Goal: Transaction & Acquisition: Register for event/course

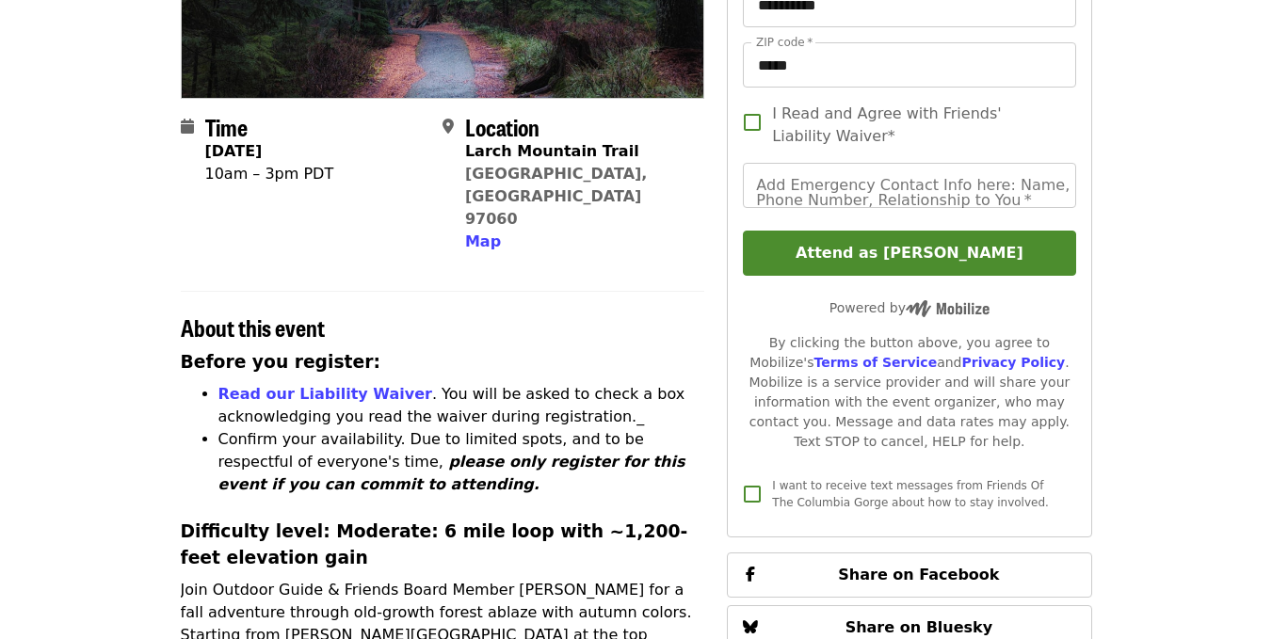
scroll to position [364, 0]
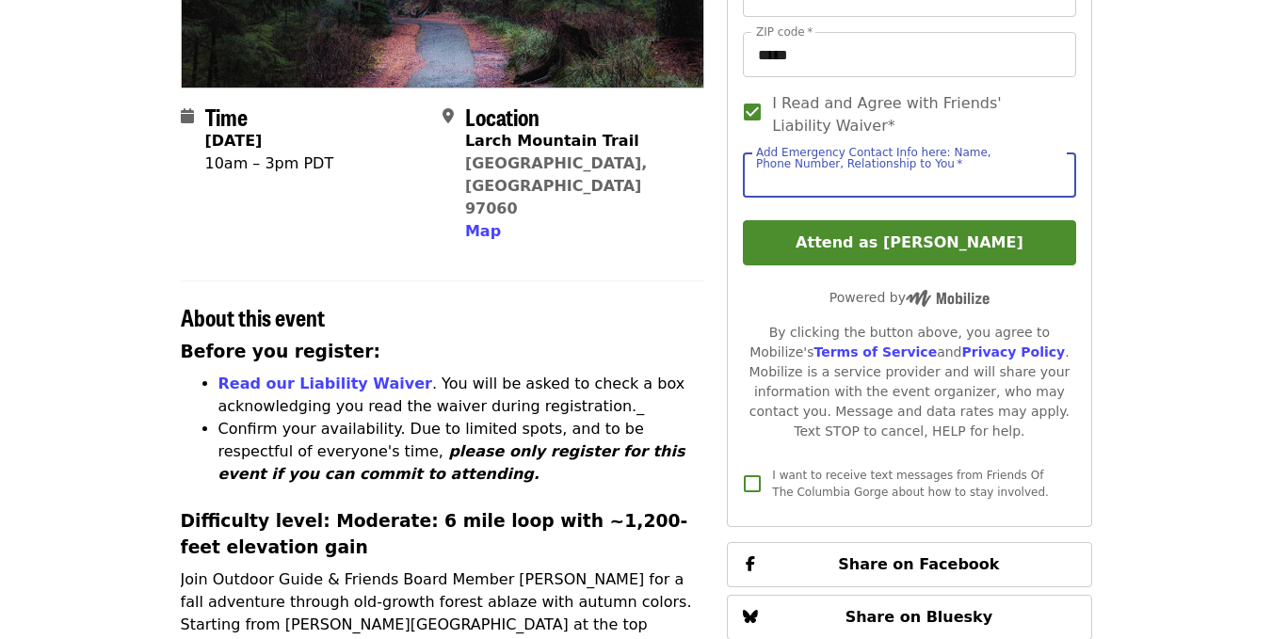
click at [878, 171] on input "Add Emergency Contact Info here: Name, Phone Number, Relationship to You   *" at bounding box center [909, 175] width 332 height 45
click at [877, 171] on input "Add Emergency Contact Info here: Name, Phone Number, Relationship to You   *" at bounding box center [909, 175] width 332 height 45
type input "**********"
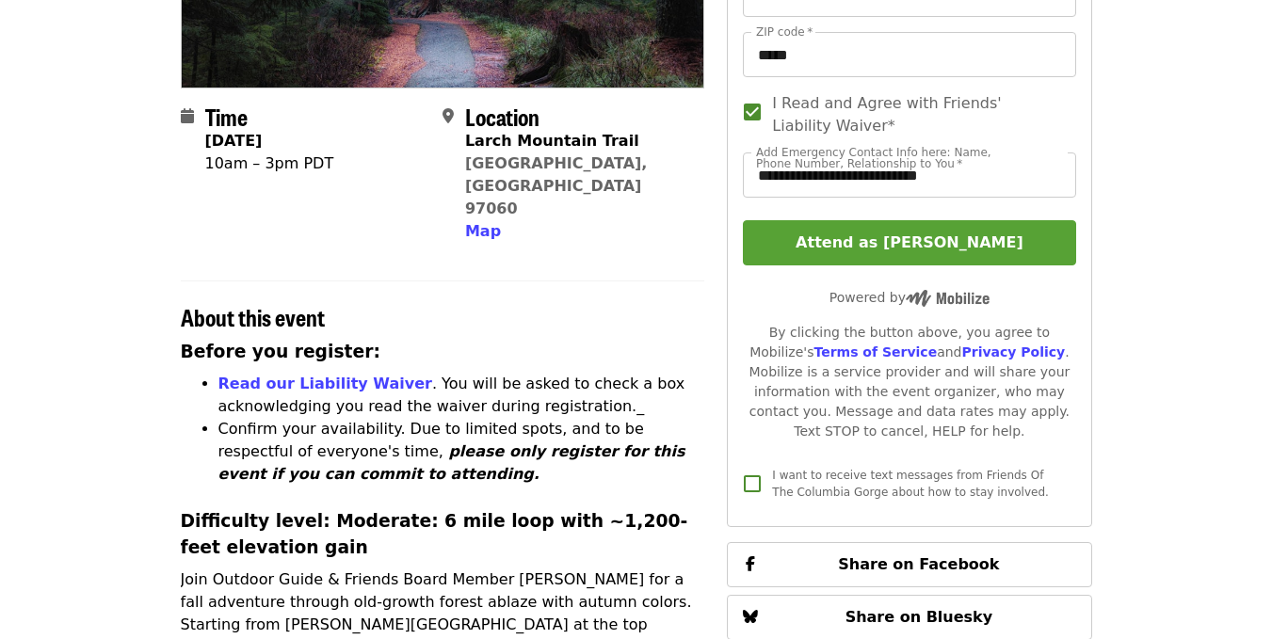
click at [892, 240] on button "Attend as [PERSON_NAME]" at bounding box center [909, 242] width 332 height 45
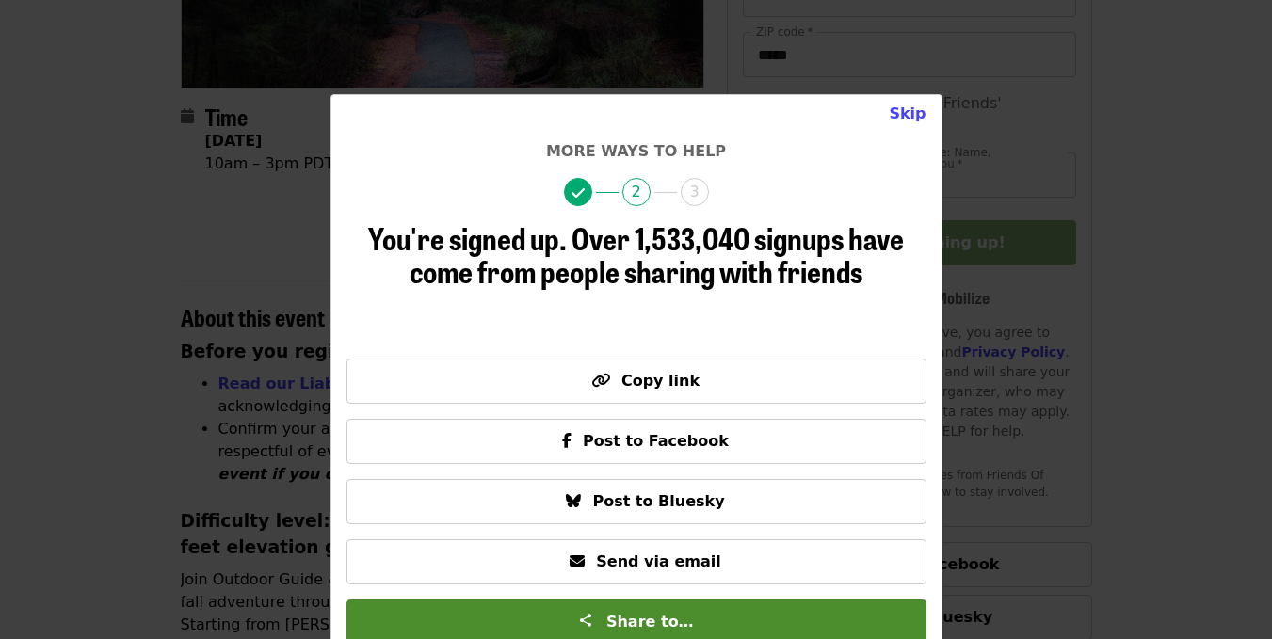
click at [947, 106] on div "Skip More ways to help 2 3 You're signed up. Over 1,533,040 signups have come f…" at bounding box center [636, 319] width 1272 height 639
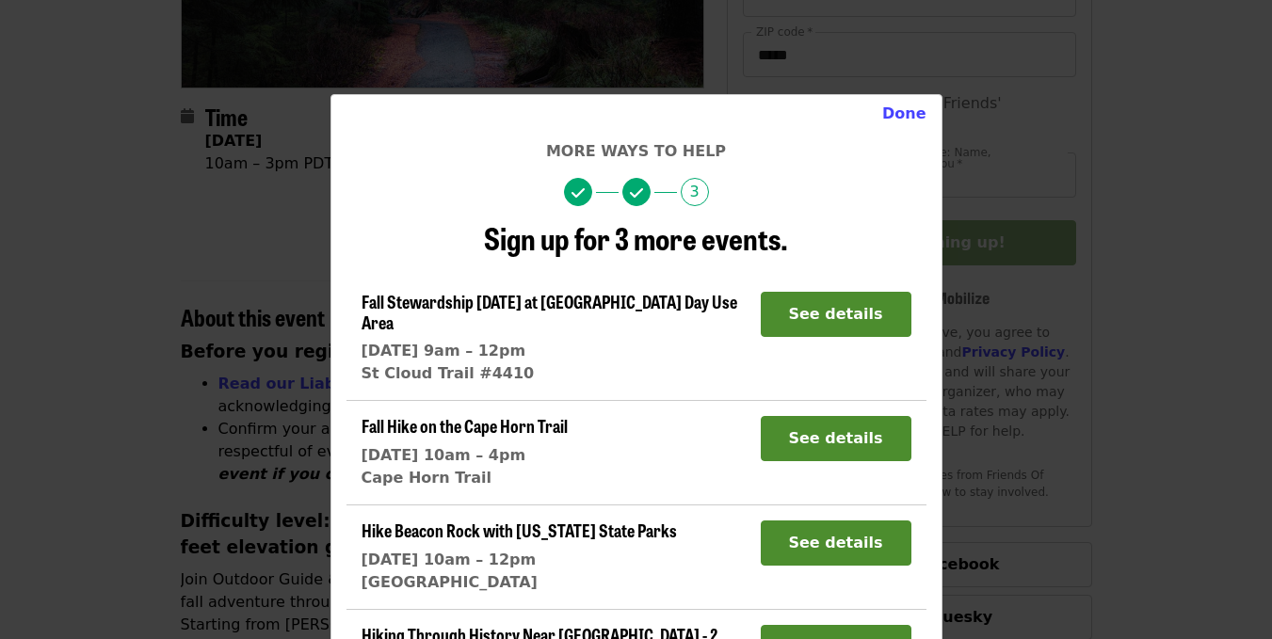
drag, startPoint x: 1256, startPoint y: 153, endPoint x: 1260, endPoint y: 192, distance: 39.7
click at [1260, 192] on div "Done More ways to help 3 Sign up for 3 more events. Fall Stewardship Saturday a…" at bounding box center [636, 319] width 1272 height 639
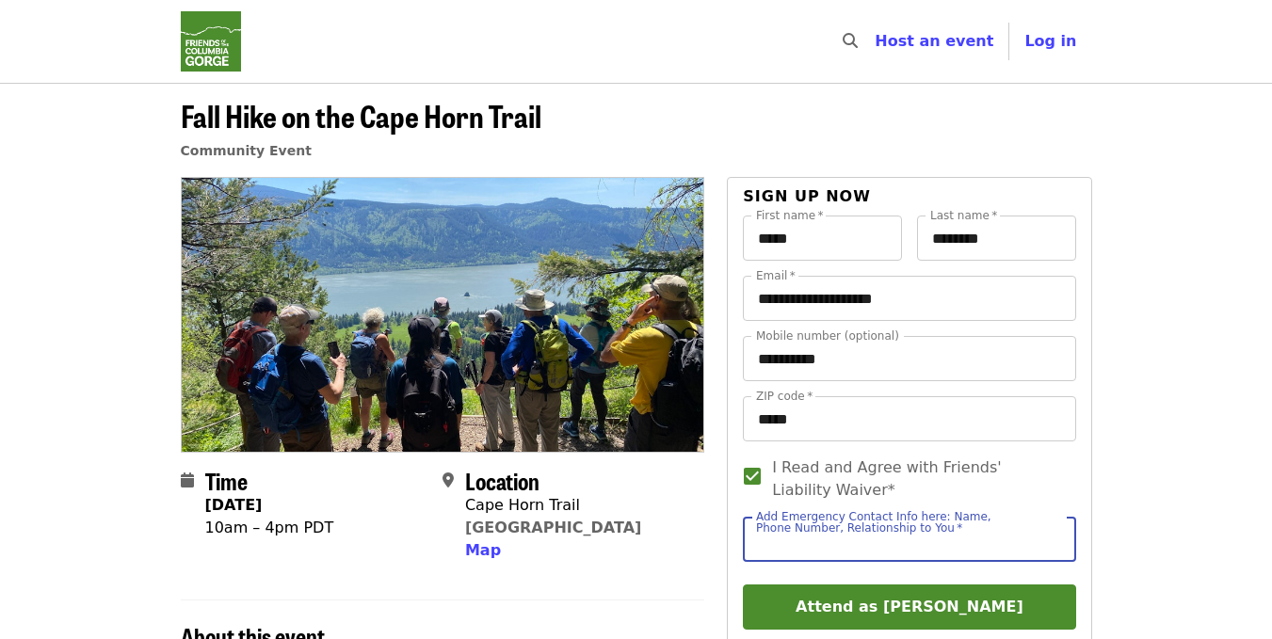
click at [797, 546] on input "Add Emergency Contact Info here: Name, Phone Number, Relationship to You   *" at bounding box center [909, 539] width 332 height 45
type input "**********"
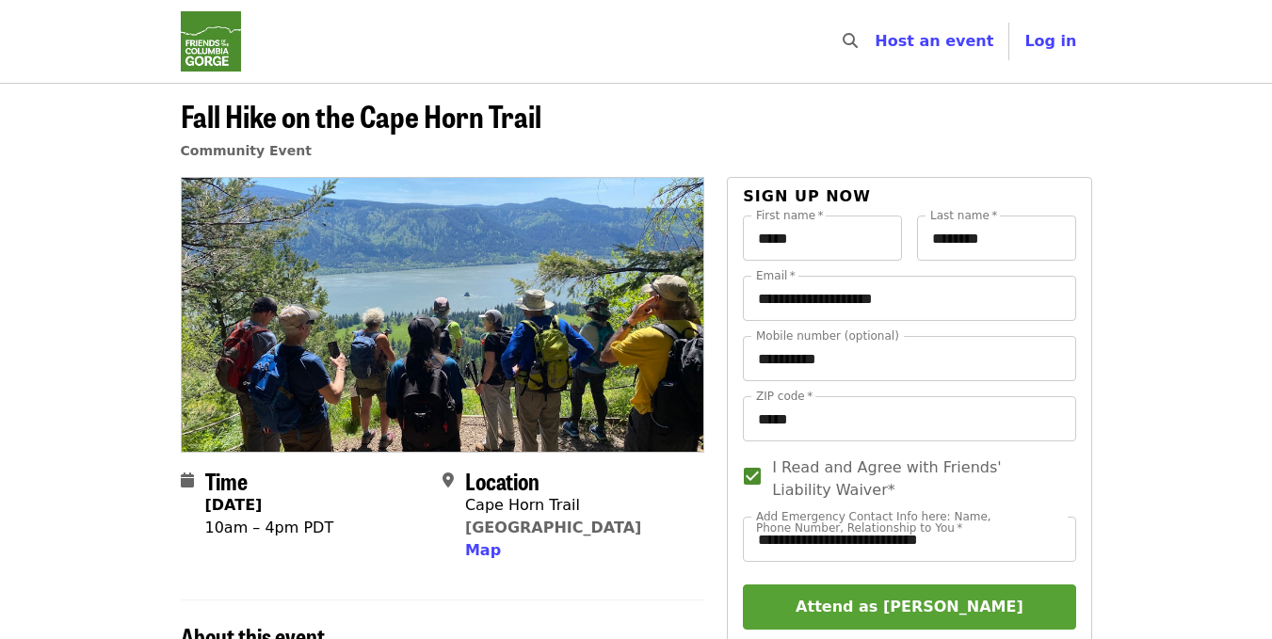
click at [890, 599] on button "Attend as [PERSON_NAME]" at bounding box center [909, 607] width 332 height 45
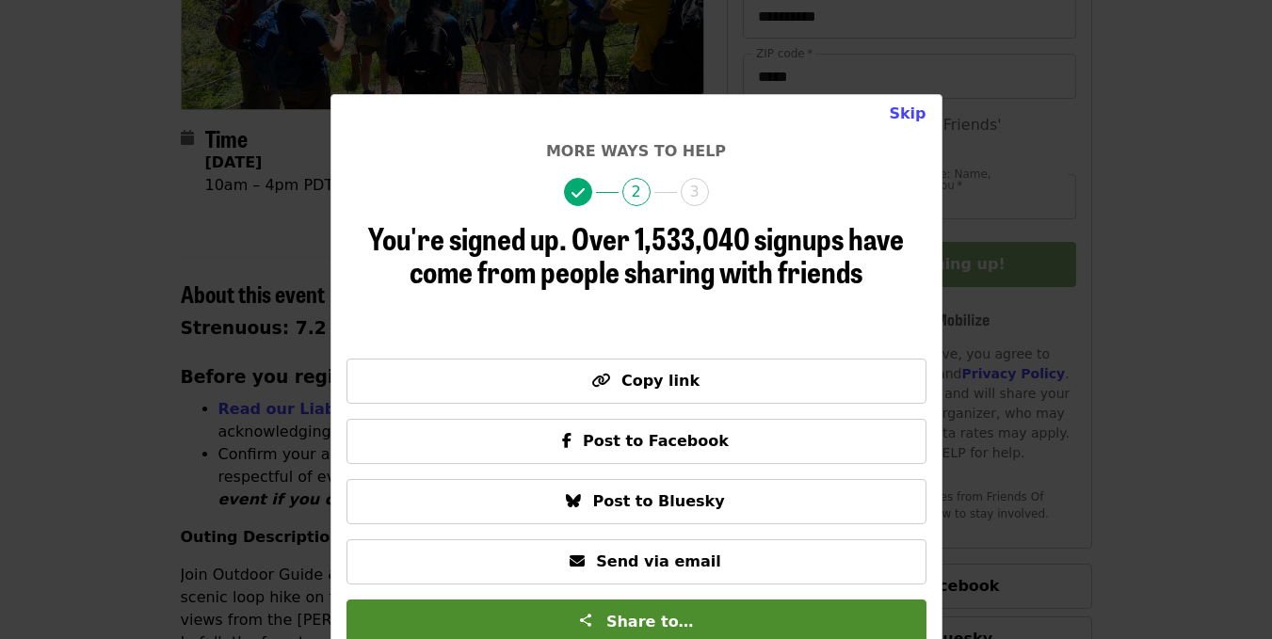
scroll to position [465, 0]
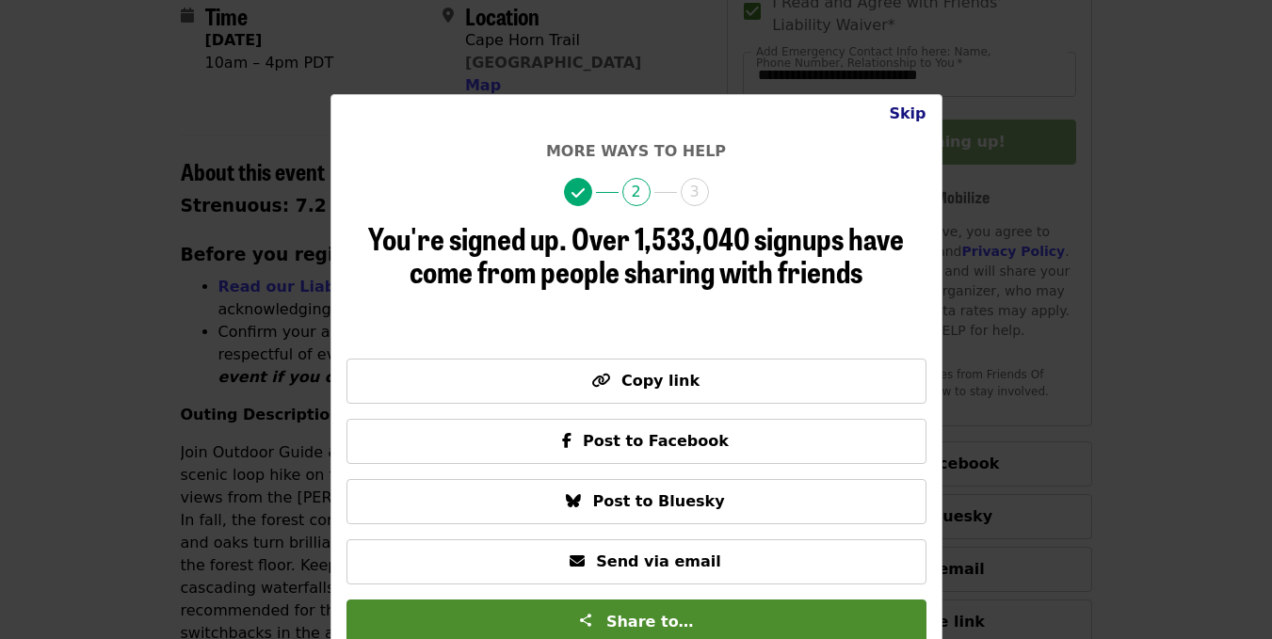
click at [914, 112] on button "Skip" at bounding box center [907, 114] width 67 height 38
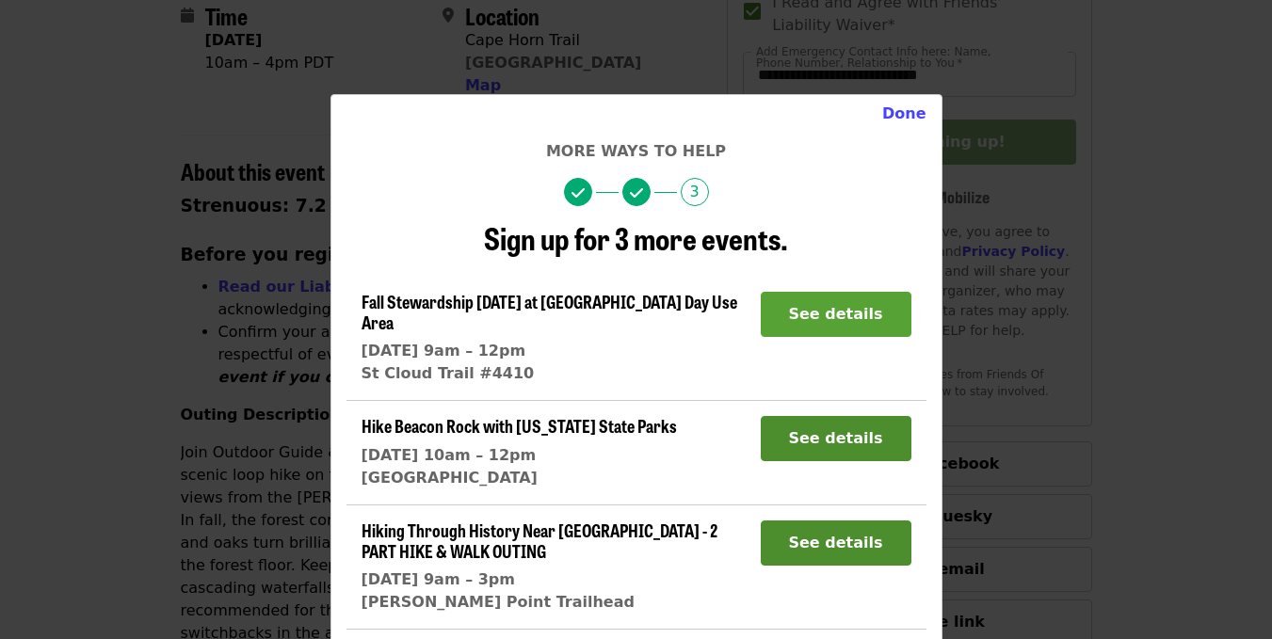
click at [805, 310] on button "See details" at bounding box center [836, 314] width 151 height 45
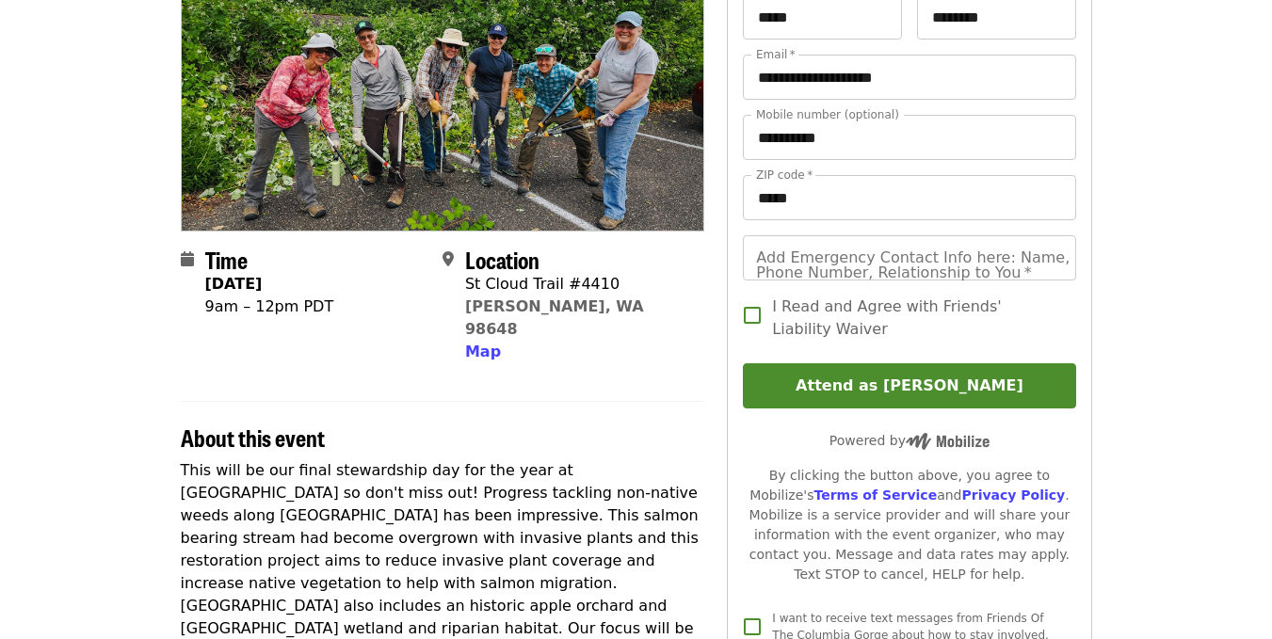
scroll to position [247, 0]
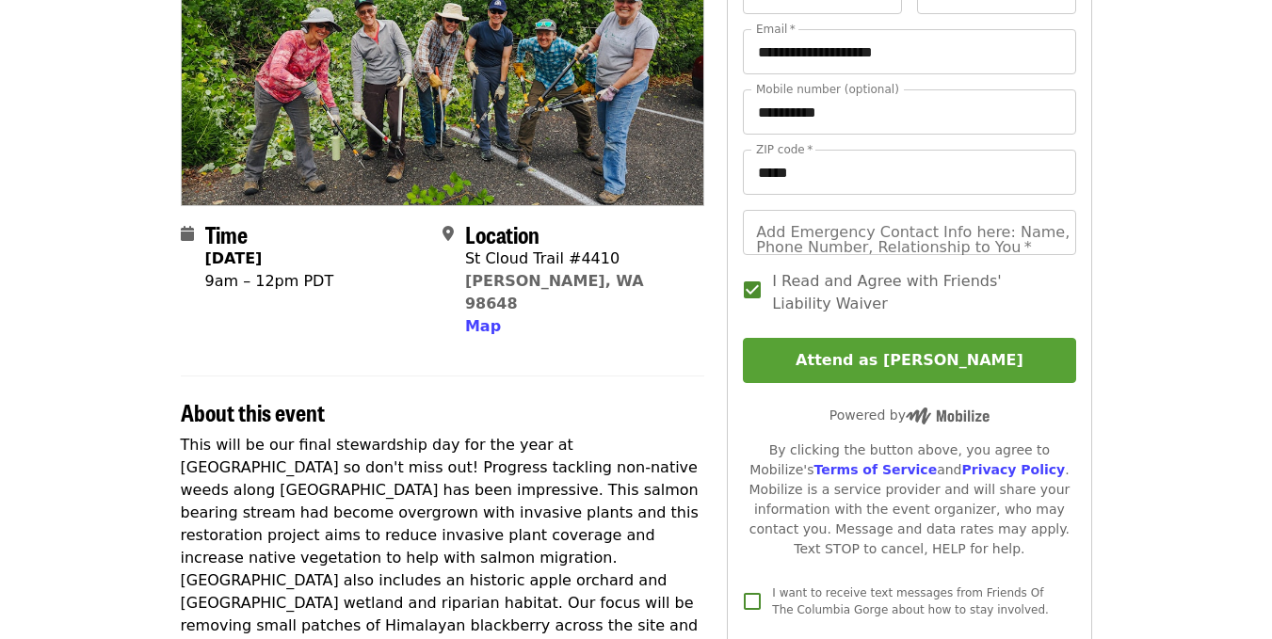
click at [908, 358] on button "Attend as [PERSON_NAME]" at bounding box center [909, 360] width 332 height 45
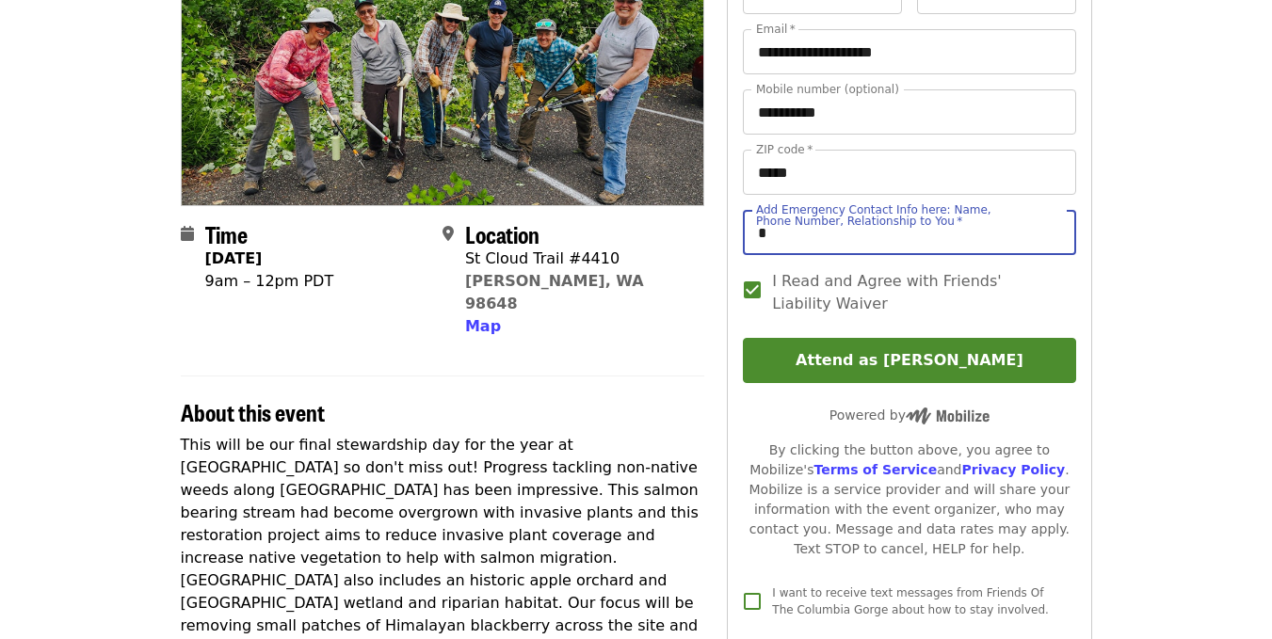
type input "**********"
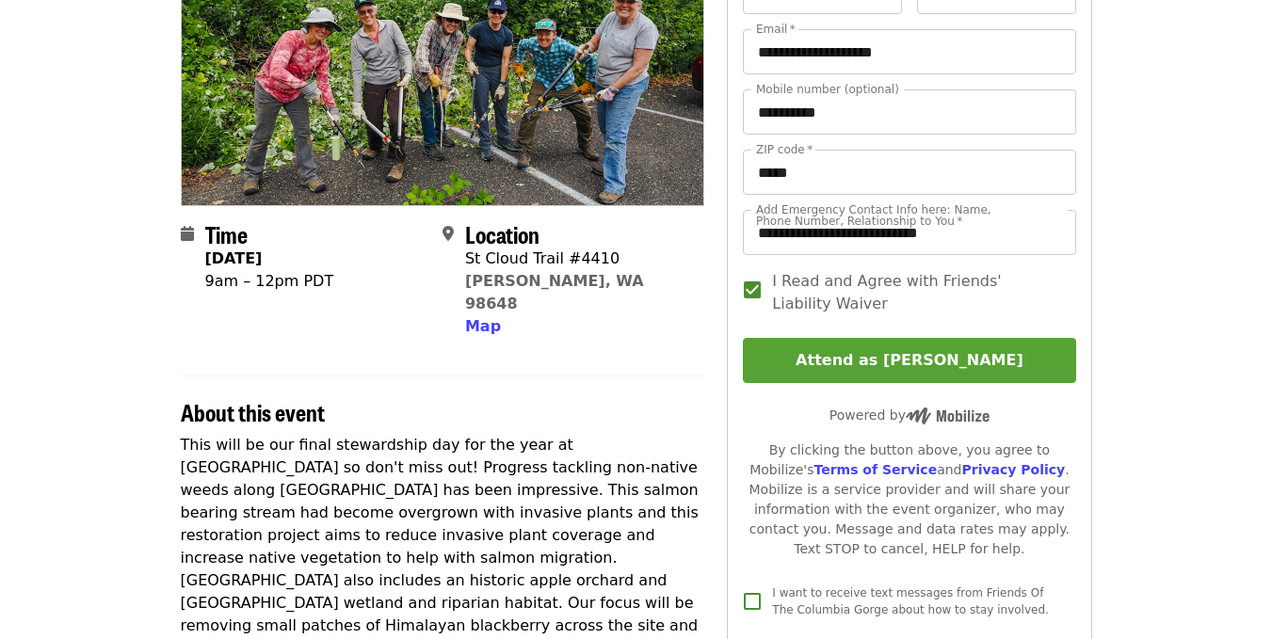
click at [886, 363] on button "Attend as [PERSON_NAME]" at bounding box center [909, 360] width 332 height 45
